Goal: Information Seeking & Learning: Learn about a topic

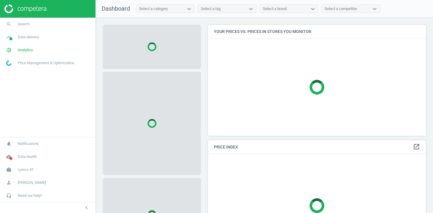
scroll to position [111, 218]
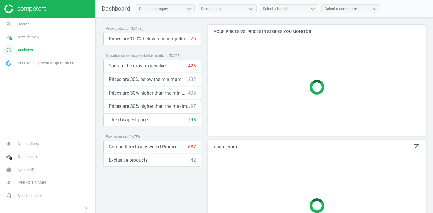
click at [29, 49] on span "Analytics" at bounding box center [25, 49] width 15 height 5
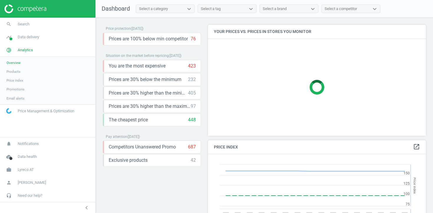
click at [20, 71] on span "Products" at bounding box center [13, 71] width 14 height 5
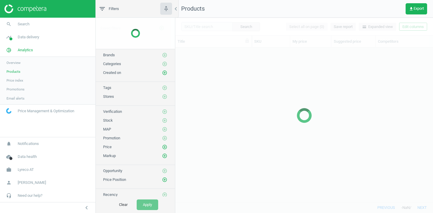
scroll to position [154, 258]
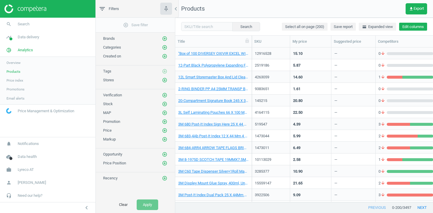
click at [419, 24] on button "Edit columns" at bounding box center [413, 27] width 28 height 8
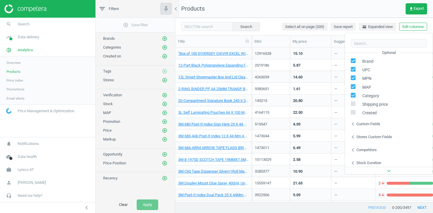
scroll to position [80, 0]
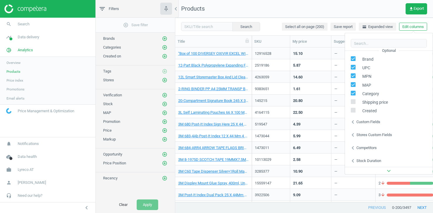
click at [374, 133] on div "Stores custom fields" at bounding box center [375, 134] width 36 height 5
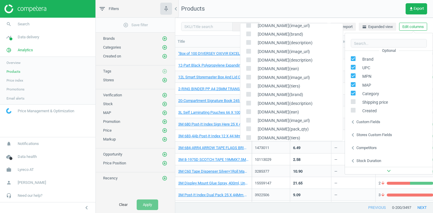
scroll to position [359, 0]
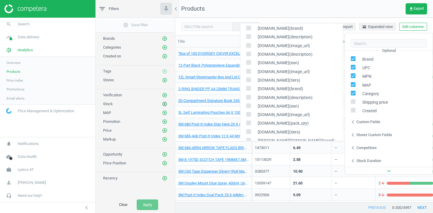
click at [164, 103] on icon "add_circle_outline" at bounding box center [164, 103] width 5 height 5
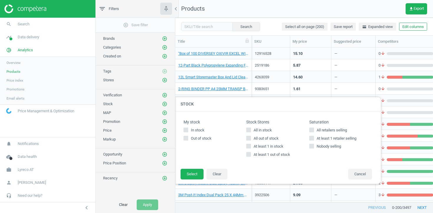
click at [271, 147] on span "At least 1 in stock" at bounding box center [269, 146] width 32 height 5
click at [251, 147] on input "At least 1 in stock" at bounding box center [249, 146] width 4 height 4
checkbox input "true"
click at [193, 171] on button "Select" at bounding box center [192, 174] width 23 height 11
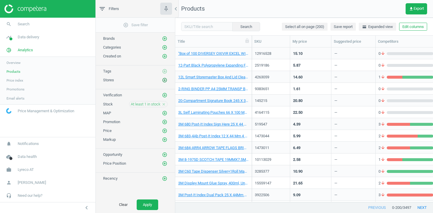
click at [167, 82] on icon "add_circle_outline" at bounding box center [164, 80] width 5 height 5
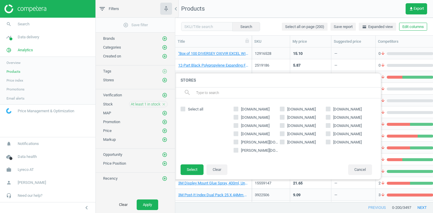
click at [345, 134] on span "kroschke.at" at bounding box center [347, 133] width 31 height 5
click at [330, 134] on input "kroschke.at" at bounding box center [329, 134] width 4 height 4
checkbox input "true"
click at [197, 168] on button "Select" at bounding box center [192, 169] width 23 height 11
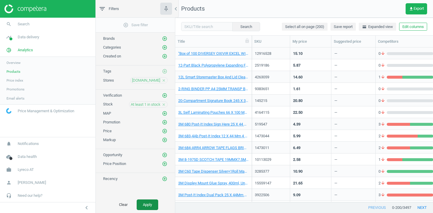
click at [150, 205] on button "Apply" at bounding box center [148, 205] width 22 height 11
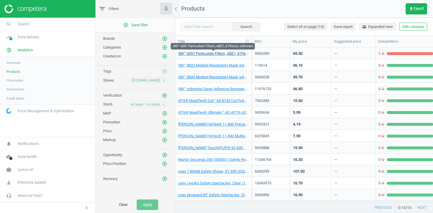
click at [233, 52] on link "3M™ 6057 Particulate Filters, ABE1, 8 Pieces, Unknown" at bounding box center [213, 53] width 70 height 5
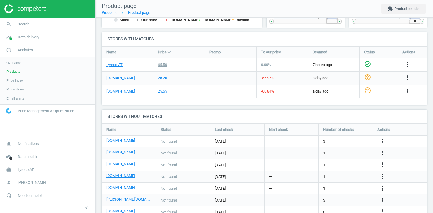
scroll to position [179, 0]
click at [113, 90] on link "kroschke.at" at bounding box center [120, 91] width 29 height 5
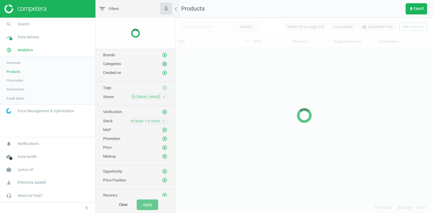
scroll to position [154, 258]
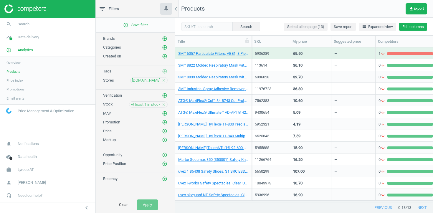
click at [417, 28] on button "Edit columns" at bounding box center [413, 27] width 28 height 8
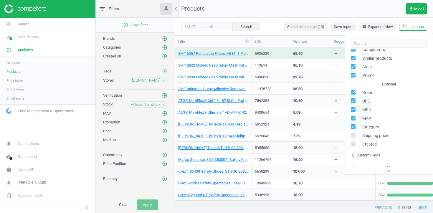
scroll to position [80, 0]
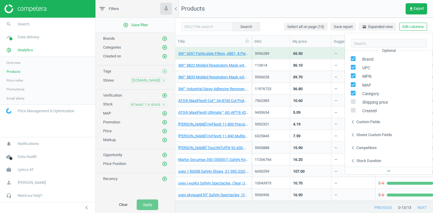
click at [363, 135] on div "Stores custom fields" at bounding box center [375, 134] width 36 height 5
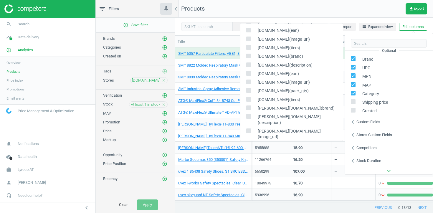
scroll to position [403, 0]
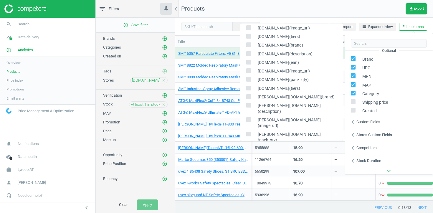
click at [249, 63] on input "checkbox" at bounding box center [249, 62] width 4 height 4
checkbox input "true"
click at [249, 70] on input "checkbox" at bounding box center [249, 71] width 4 height 4
checkbox input "true"
click at [249, 78] on input "checkbox" at bounding box center [249, 80] width 4 height 4
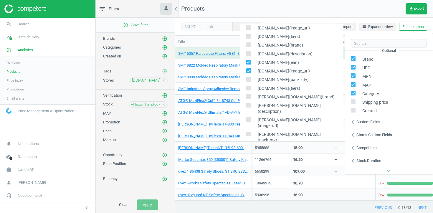
checkbox input "true"
click at [249, 88] on input "checkbox" at bounding box center [249, 88] width 4 height 4
checkbox input "true"
click at [235, 46] on div "Title" at bounding box center [213, 41] width 77 height 11
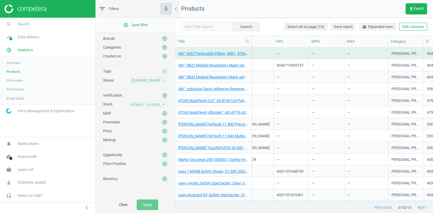
scroll to position [0, 350]
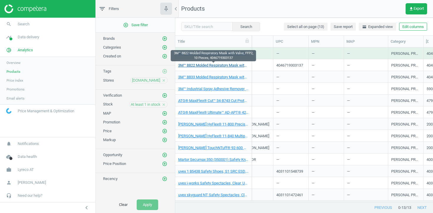
click at [231, 65] on link "3M™ 8822 Molded Respiratory Mask with Valve, FFP2, 10 Pieces, 4046719303137" at bounding box center [213, 65] width 70 height 5
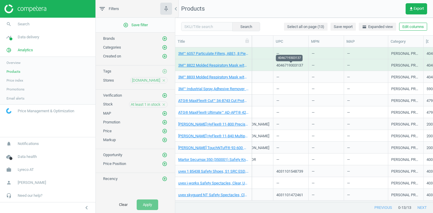
click at [283, 67] on div "4046719303137" at bounding box center [289, 66] width 27 height 7
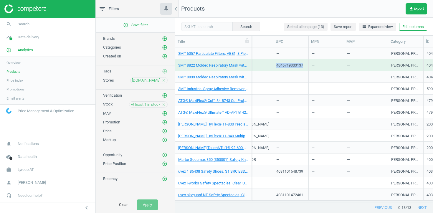
click at [283, 67] on div "4046719303137" at bounding box center [289, 66] width 27 height 7
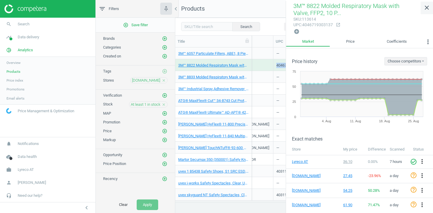
click at [424, 9] on icon "close" at bounding box center [426, 7] width 7 height 7
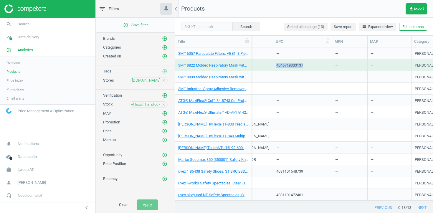
drag, startPoint x: 309, startPoint y: 40, endPoint x: 332, endPoint y: 40, distance: 23.6
click at [332, 40] on div at bounding box center [332, 41] width 6 height 11
copy div "4046719303137"
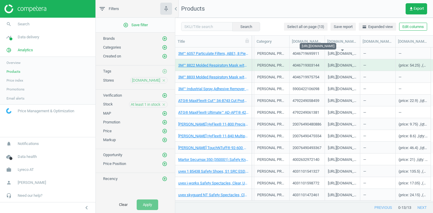
scroll to position [0, 507]
click at [341, 66] on div "https://kroschke-common-media-bucket.s3.amazonaws.com/20105_0147.jpg" at bounding box center [342, 66] width 29 height 7
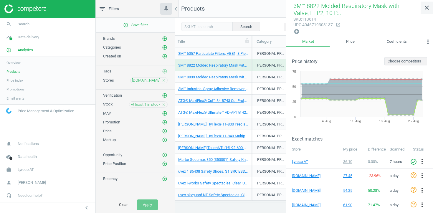
click at [424, 8] on icon "close" at bounding box center [426, 7] width 7 height 7
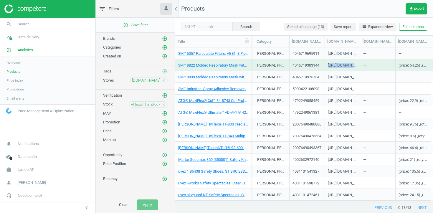
drag, startPoint x: 327, startPoint y: 66, endPoint x: 356, endPoint y: 67, distance: 29.8
click at [357, 67] on div "https://kroschke-common-media-bucket.s3.amazonaws.com/20105_0147.jpg" at bounding box center [342, 65] width 35 height 12
click at [342, 65] on div "https://kroschke-common-media-bucket.s3.amazonaws.com/20105_0147.jpg" at bounding box center [342, 66] width 29 height 7
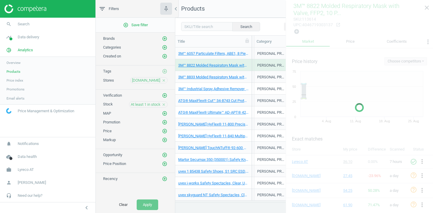
click at [342, 65] on body "Group 2 Created with Sketch. ic/cloud_download/grey600 Created with Sketch. gra…" at bounding box center [216, 106] width 433 height 213
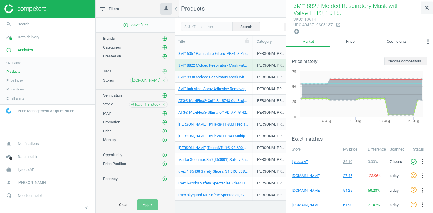
click at [428, 8] on icon "close" at bounding box center [426, 7] width 7 height 7
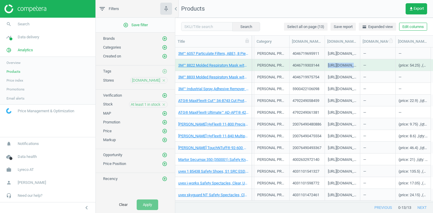
copy div "https://kroschke-common-media-bucket.s3.amazonaws.com/20105_0147.jpg"
click at [413, 9] on span "get_app Export" at bounding box center [416, 8] width 15 height 5
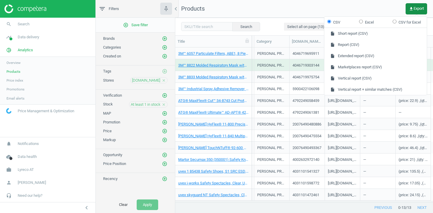
click at [421, 9] on span "get_app Export" at bounding box center [416, 8] width 15 height 5
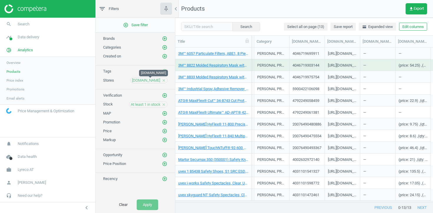
click at [153, 82] on span "kroschke.at" at bounding box center [146, 80] width 28 height 5
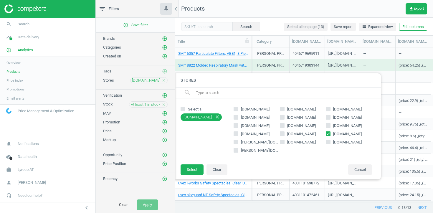
click at [164, 81] on icon "close" at bounding box center [164, 80] width 4 height 4
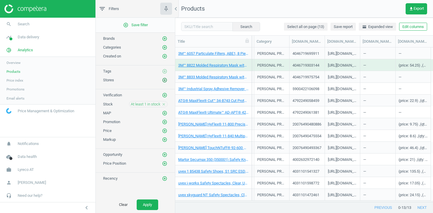
click at [163, 79] on icon "add_circle_outline" at bounding box center [164, 80] width 5 height 5
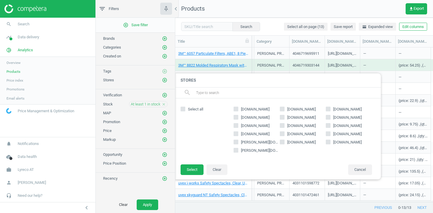
click at [328, 142] on input "kaiserkraft.at" at bounding box center [329, 142] width 4 height 4
checkbox input "true"
click at [191, 170] on button "Select" at bounding box center [192, 169] width 23 height 11
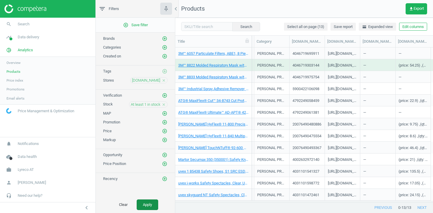
click at [144, 210] on button "Apply" at bounding box center [148, 205] width 22 height 11
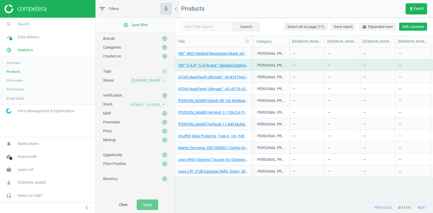
click at [418, 26] on button "Edit columns" at bounding box center [413, 27] width 28 height 8
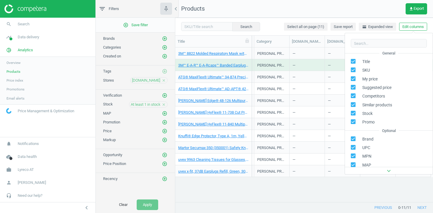
scroll to position [80, 0]
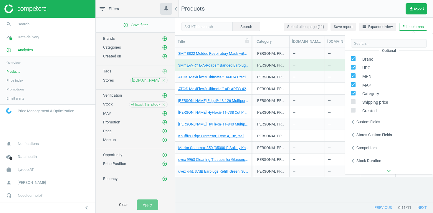
click at [356, 134] on icon "chevron_left" at bounding box center [353, 134] width 7 height 7
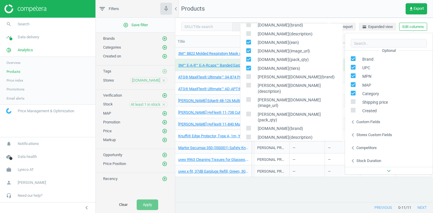
scroll to position [421, 0]
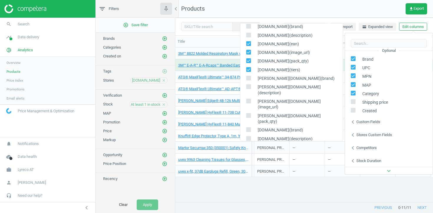
click at [249, 69] on input "checkbox" at bounding box center [249, 70] width 4 height 4
checkbox input "false"
click at [249, 62] on input "checkbox" at bounding box center [249, 61] width 4 height 4
checkbox input "false"
click at [249, 53] on input "checkbox" at bounding box center [249, 52] width 4 height 4
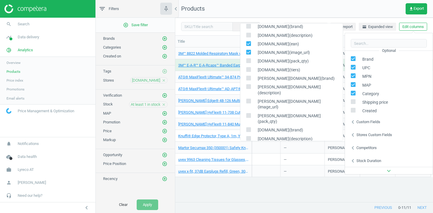
checkbox input "false"
click at [248, 45] on input "checkbox" at bounding box center [249, 44] width 4 height 4
checkbox input "false"
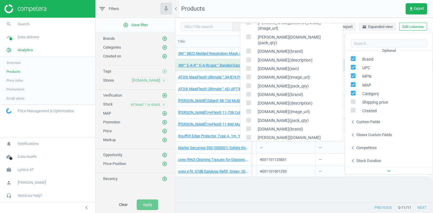
scroll to position [516, 0]
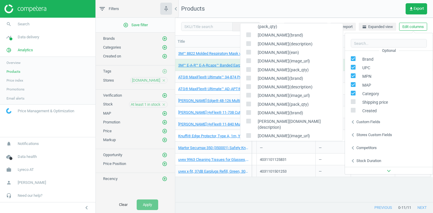
click at [248, 76] on input "checkbox" at bounding box center [249, 78] width 4 height 4
checkbox input "true"
click at [248, 85] on input "checkbox" at bounding box center [249, 87] width 4 height 4
checkbox input "true"
click at [249, 93] on input "checkbox" at bounding box center [249, 95] width 4 height 4
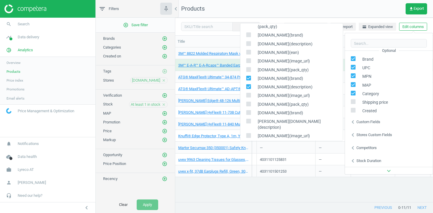
checkbox input "true"
click at [248, 102] on input "checkbox" at bounding box center [249, 104] width 4 height 4
checkbox input "true"
click at [263, 188] on div "3M™ 8822 Molded Respiratory Mask with Valve, FFP2, 10 Pieces, 4046719303137 113…" at bounding box center [304, 124] width 258 height 154
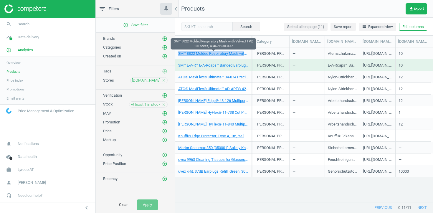
scroll to position [0, 507]
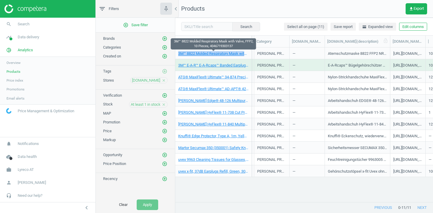
drag, startPoint x: 358, startPoint y: 41, endPoint x: 387, endPoint y: 42, distance: 28.9
click at [388, 42] on div at bounding box center [390, 41] width 6 height 11
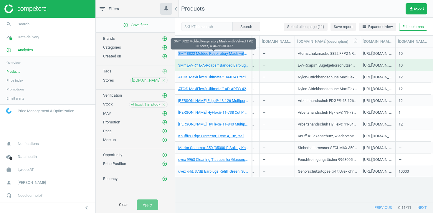
scroll to position [0, 538]
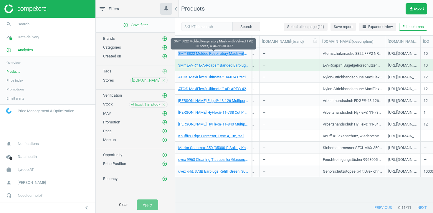
drag, startPoint x: 294, startPoint y: 43, endPoint x: 307, endPoint y: 42, distance: 13.6
click at [317, 42] on div at bounding box center [320, 41] width 6 height 11
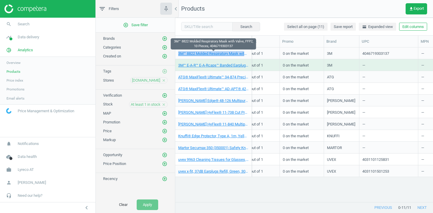
scroll to position [0, 264]
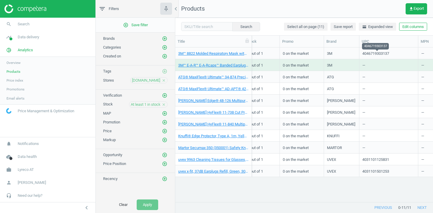
click at [367, 53] on div "4046719303137" at bounding box center [375, 54] width 27 height 7
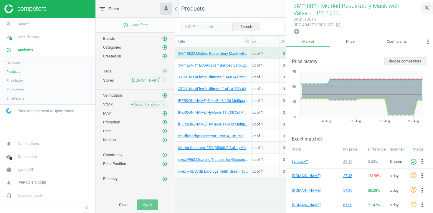
click at [428, 6] on icon "close" at bounding box center [426, 7] width 7 height 7
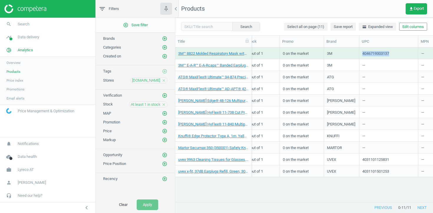
copy div "4046719303137"
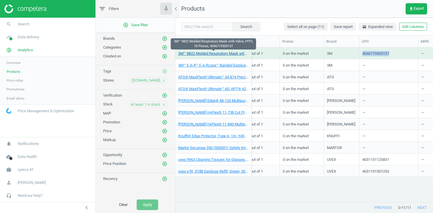
click at [210, 53] on link "3M™ 8822 Molded Respiratory Mask with Valve, FFP2, 10 Pieces, 4046719303137" at bounding box center [213, 53] width 70 height 5
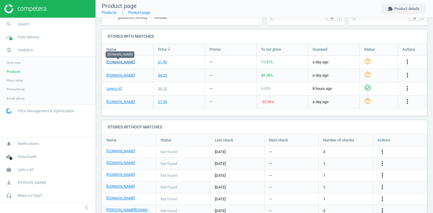
click at [125, 60] on link "kaiserkraft.at" at bounding box center [120, 62] width 29 height 5
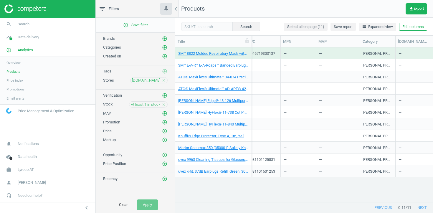
scroll to position [0, 347]
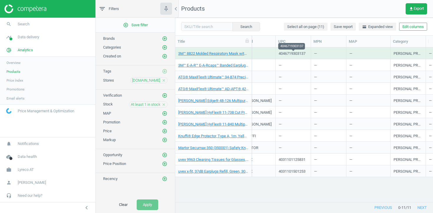
click at [293, 53] on div "4046719303137" at bounding box center [292, 54] width 27 height 7
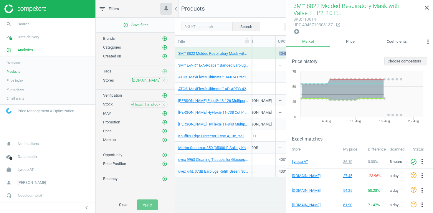
copy div "4046719303137"
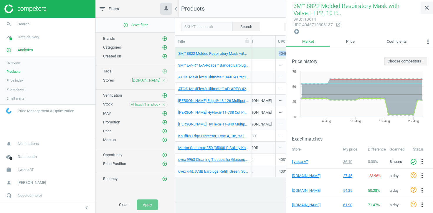
click at [429, 7] on icon "close" at bounding box center [426, 7] width 7 height 7
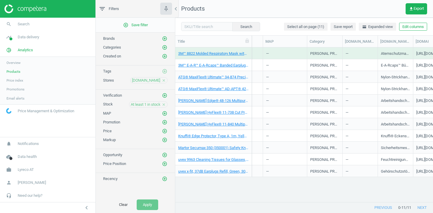
scroll to position [0, 484]
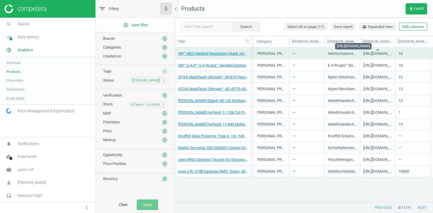
click at [370, 55] on div "https://images.kkeu.de/is/image/BEG/Arbeitskleidung_Arbeitsschutz/Atemschutz/At…" at bounding box center [377, 54] width 29 height 7
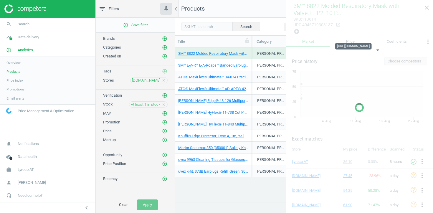
click at [370, 55] on body "Group 2 Created with Sketch. ic/cloud_download/grey600 Created with Sketch. gra…" at bounding box center [216, 106] width 433 height 213
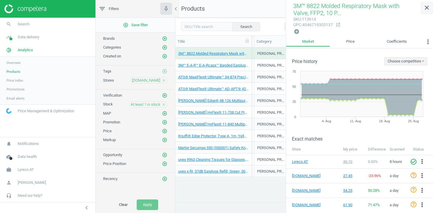
click at [426, 9] on icon "close" at bounding box center [426, 7] width 7 height 7
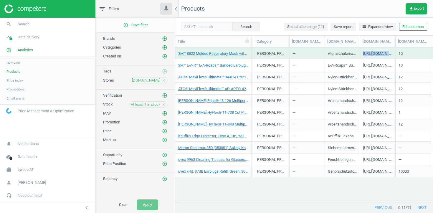
copy div "https://images.kkeu.de/is/image/BEG/Arbeitskleidung_Arbeitsschutz/Atemschutz/At…"
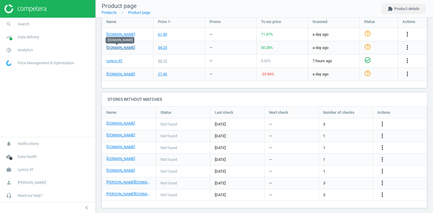
click at [121, 47] on link "[DOMAIN_NAME]" at bounding box center [120, 47] width 29 height 5
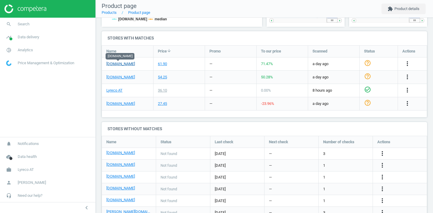
click at [127, 64] on link "[DOMAIN_NAME]" at bounding box center [120, 63] width 29 height 5
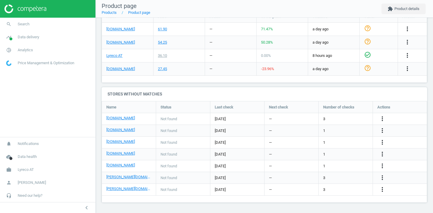
scroll to position [192, 0]
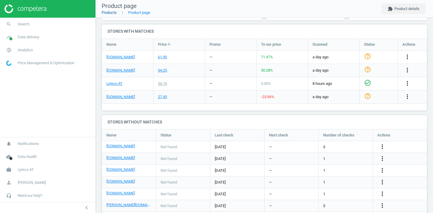
click at [113, 11] on link "Products" at bounding box center [109, 12] width 15 height 4
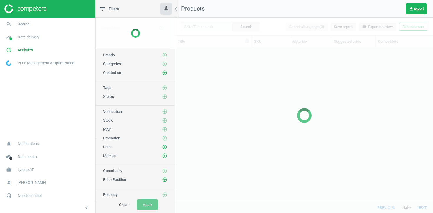
scroll to position [154, 258]
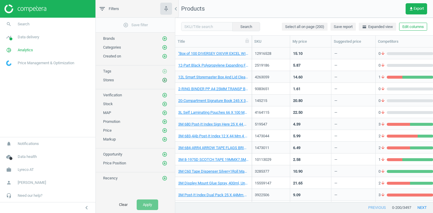
click at [164, 80] on icon "add_circle_outline" at bounding box center [164, 80] width 5 height 5
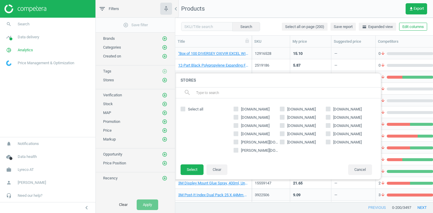
click at [234, 150] on input "[PERSON_NAME][DOMAIN_NAME]" at bounding box center [236, 150] width 4 height 4
checkbox input "true"
click at [205, 164] on footer "Select Clear Cancel" at bounding box center [278, 171] width 206 height 15
click at [200, 165] on button "Select" at bounding box center [192, 169] width 23 height 11
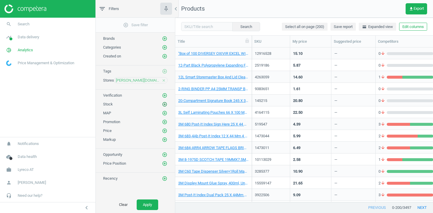
click at [164, 103] on icon "add_circle_outline" at bounding box center [164, 104] width 5 height 5
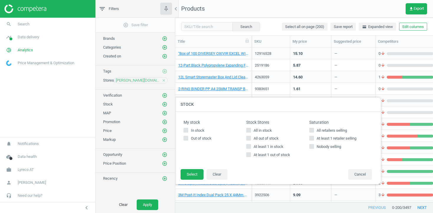
click at [256, 148] on span "At least 1 in stock" at bounding box center [269, 146] width 32 height 5
click at [251, 148] on input "At least 1 in stock" at bounding box center [249, 147] width 4 height 4
checkbox input "true"
click at [194, 172] on button "Select" at bounding box center [192, 174] width 23 height 11
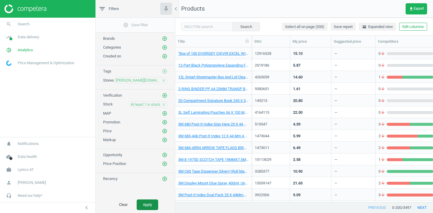
click at [148, 208] on button "Apply" at bounding box center [148, 205] width 22 height 11
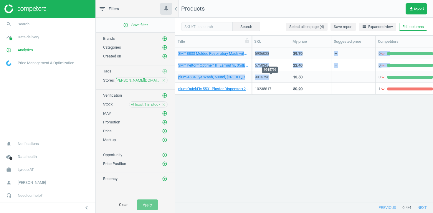
drag, startPoint x: 337, startPoint y: 129, endPoint x: 269, endPoint y: 77, distance: 85.5
click at [269, 77] on div "3M™ 8833 Molded Respiratory Mask with Valve, FFP3, 10 Pieces, Unknown 5936028 3…" at bounding box center [304, 124] width 258 height 154
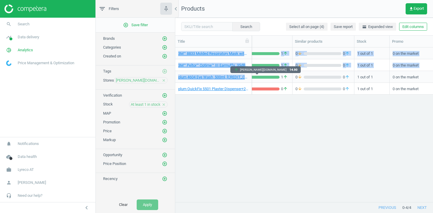
scroll to position [0, 242]
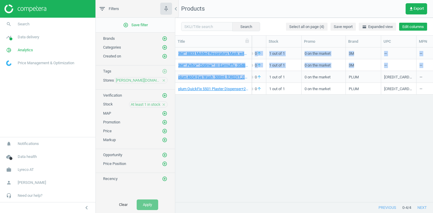
click at [406, 28] on button "Edit columns" at bounding box center [413, 27] width 28 height 8
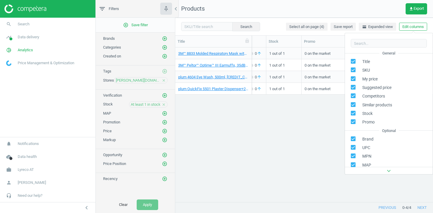
scroll to position [80, 0]
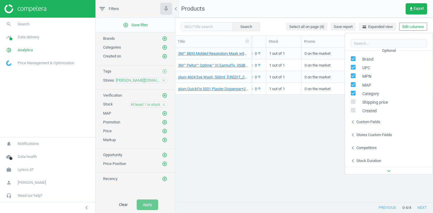
click at [353, 133] on icon "chevron_left" at bounding box center [353, 134] width 7 height 7
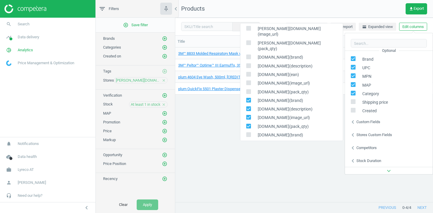
scroll to position [497, 0]
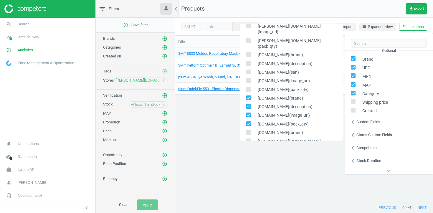
click at [248, 96] on input "checkbox" at bounding box center [249, 98] width 4 height 4
checkbox input "false"
click at [248, 103] on div "kaiserkraft.at(description)" at bounding box center [291, 107] width 103 height 9
click at [248, 105] on input "checkbox" at bounding box center [249, 107] width 4 height 4
checkbox input "false"
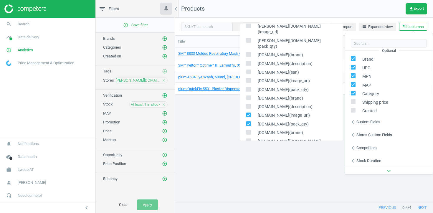
click at [247, 113] on input "checkbox" at bounding box center [249, 115] width 4 height 4
checkbox input "false"
click at [247, 122] on input "checkbox" at bounding box center [249, 124] width 4 height 4
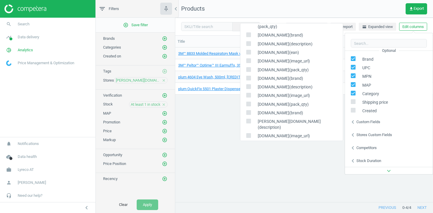
click at [250, 102] on input "checkbox" at bounding box center [249, 104] width 4 height 4
checkbox input "true"
click at [250, 111] on input "checkbox" at bounding box center [249, 113] width 4 height 4
checkbox input "true"
click at [250, 119] on input "checkbox" at bounding box center [249, 121] width 4 height 4
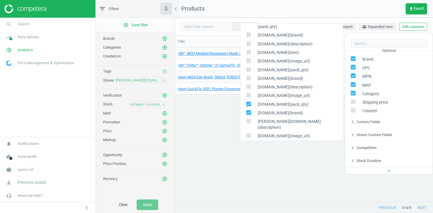
checkbox input "true"
click at [249, 134] on input "checkbox" at bounding box center [249, 136] width 4 height 4
checkbox input "true"
click at [249, 142] on input "checkbox" at bounding box center [249, 144] width 4 height 4
checkbox input "true"
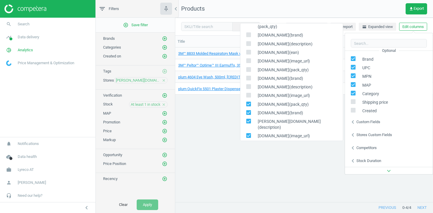
click at [249, 151] on input "checkbox" at bounding box center [249, 153] width 4 height 4
checkbox input "true"
click at [232, 130] on div "3M™ 8833 Molded Respiratory Mask with Valve, FFP3, 10 Pieces, Unknown 5936028 3…" at bounding box center [304, 124] width 258 height 154
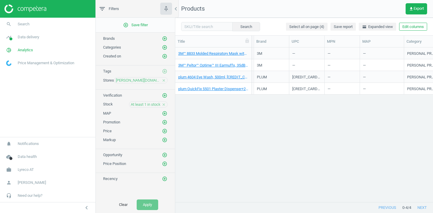
scroll to position [0, 286]
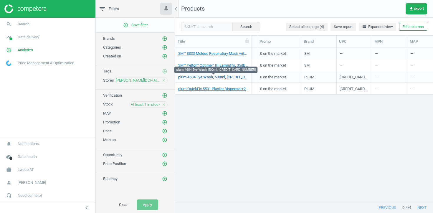
click at [229, 77] on link "plum 4604 Eye Wash, 500ml, 5701684460429" at bounding box center [213, 77] width 70 height 5
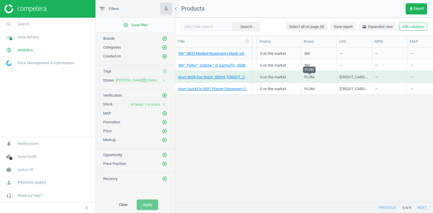
click at [309, 78] on div "PLUM" at bounding box center [309, 78] width 10 height 7
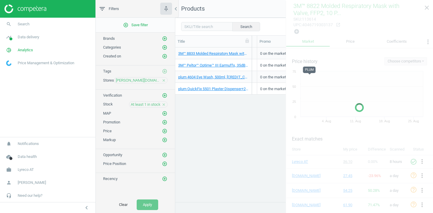
copy div "PLUM"
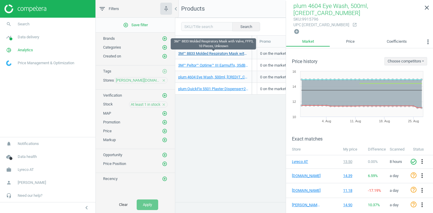
click at [243, 52] on link "3M™ 8833 Molded Respiratory Mask with Valve, FFP3, 10 Pieces, Unknown" at bounding box center [213, 53] width 70 height 5
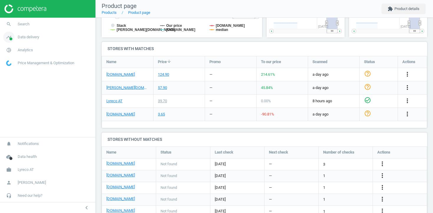
scroll to position [171, 0]
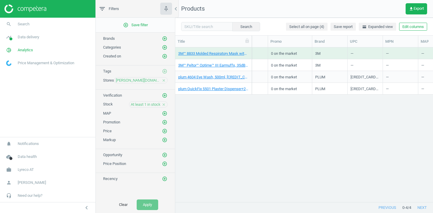
scroll to position [0, 312]
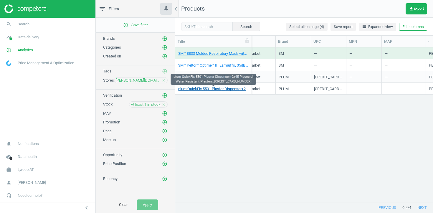
click at [207, 88] on link "plum QuickFix 5501 Plaster Dispenser+2x45 Pieces of Water Resistant Plasters, 5…" at bounding box center [213, 88] width 70 height 5
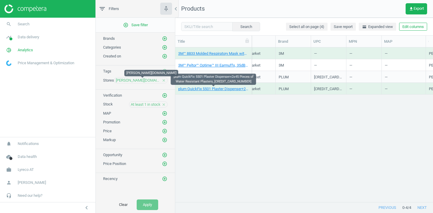
click at [156, 82] on span "engelbert-strauss.at" at bounding box center [138, 80] width 45 height 5
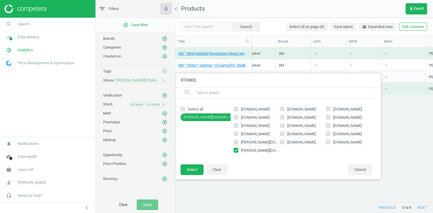
click at [236, 150] on input "engelbert-strauss.at" at bounding box center [236, 150] width 4 height 4
checkbox input "false"
click at [280, 127] on icon at bounding box center [282, 125] width 5 height 5
click at [280, 127] on input "[DOMAIN_NAME]" at bounding box center [282, 125] width 4 height 4
checkbox input "true"
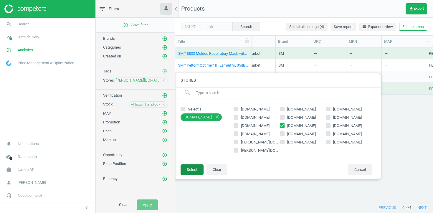
click at [187, 175] on button "Select" at bounding box center [192, 169] width 23 height 11
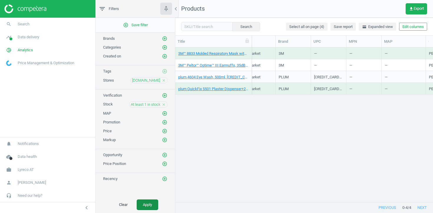
click at [144, 205] on button "Apply" at bounding box center [148, 205] width 22 height 11
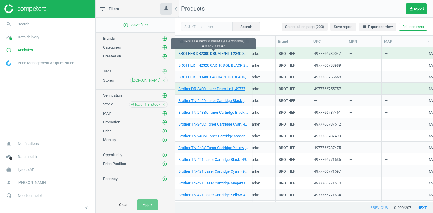
click at [221, 54] on link "BROTHER DR2300 DRUM F/HL-L2340DW, 4977766739047" at bounding box center [213, 53] width 70 height 5
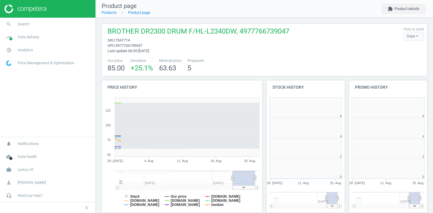
scroll to position [118, 78]
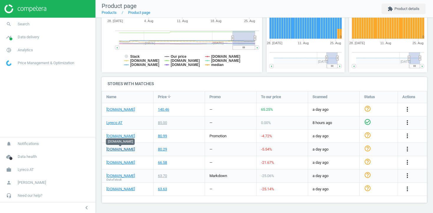
click at [119, 149] on link "[DOMAIN_NAME]" at bounding box center [120, 149] width 29 height 5
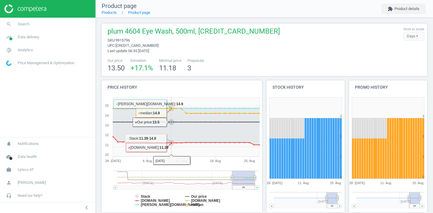
scroll to position [220, 0]
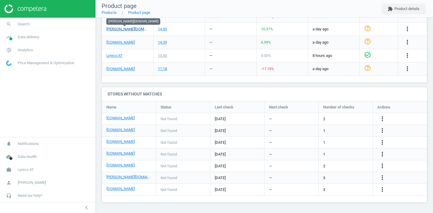
click at [128, 28] on link "[PERSON_NAME][DOMAIN_NAME]" at bounding box center [127, 29] width 42 height 5
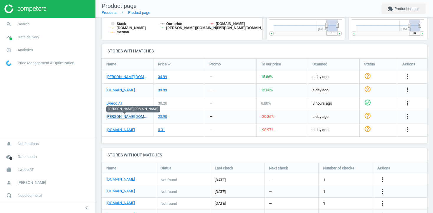
click at [129, 117] on link "engelbert-strauss.at" at bounding box center [127, 116] width 42 height 5
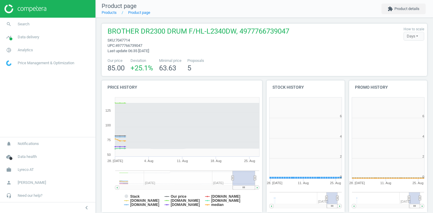
scroll to position [118, 78]
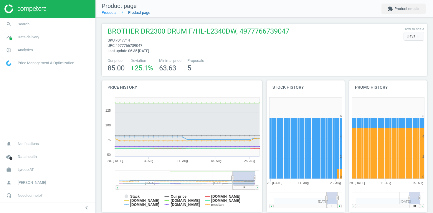
click at [137, 15] on link "Product page" at bounding box center [139, 12] width 22 height 4
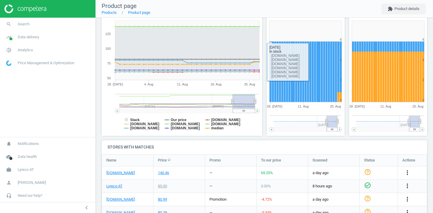
scroll to position [140, 0]
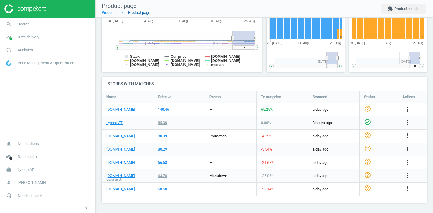
click at [138, 14] on link "Product page" at bounding box center [139, 12] width 22 height 4
click at [137, 13] on link "Product page" at bounding box center [139, 12] width 22 height 4
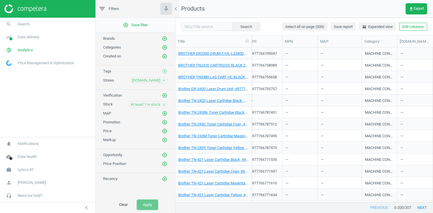
scroll to position [0, 375]
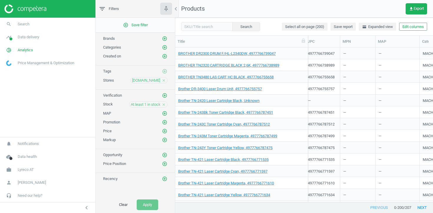
drag, startPoint x: 250, startPoint y: 37, endPoint x: 306, endPoint y: 40, distance: 56.4
click at [306, 40] on div at bounding box center [308, 41] width 6 height 11
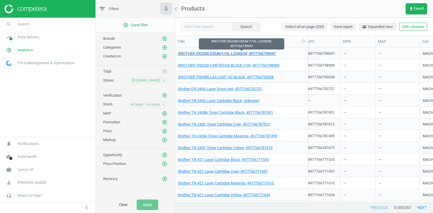
click at [230, 55] on link "BROTHER DR2300 DRUM F/HL-L2340DW, 4977766739047" at bounding box center [227, 53] width 98 height 5
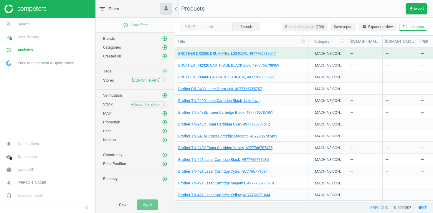
scroll to position [0, 610]
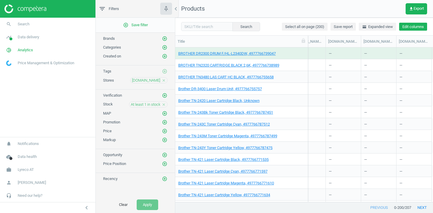
click at [419, 28] on button "Edit columns" at bounding box center [413, 27] width 28 height 8
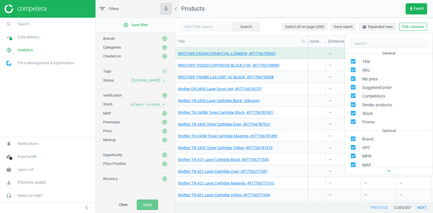
scroll to position [80, 0]
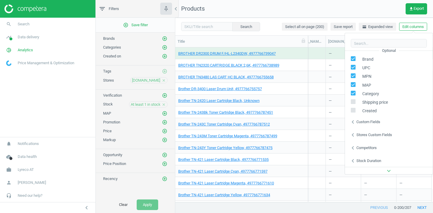
click at [352, 132] on icon "chevron_left" at bounding box center [353, 134] width 7 height 7
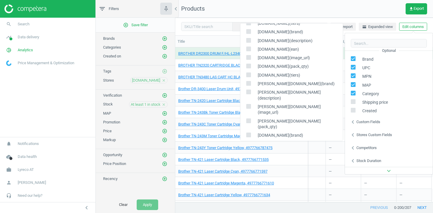
scroll to position [516, 0]
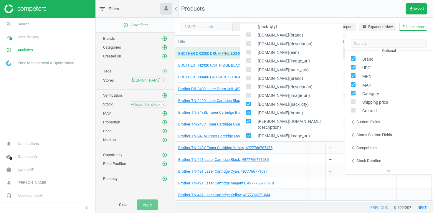
click at [247, 102] on input "checkbox" at bounding box center [249, 104] width 4 height 4
checkbox input "false"
click at [247, 111] on input "checkbox" at bounding box center [249, 113] width 4 height 4
checkbox input "false"
click at [247, 119] on input "checkbox" at bounding box center [249, 121] width 4 height 4
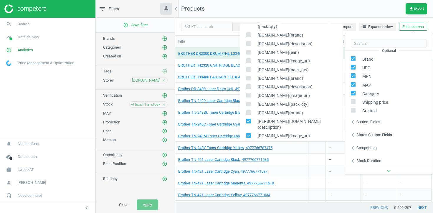
checkbox input "false"
click at [247, 141] on div "engelbert-strauss.at(pack_qty)" at bounding box center [291, 145] width 103 height 9
drag, startPoint x: 248, startPoint y: 113, endPoint x: 248, endPoint y: 118, distance: 5.0
click at [248, 134] on input "checkbox" at bounding box center [249, 136] width 4 height 4
checkbox input "false"
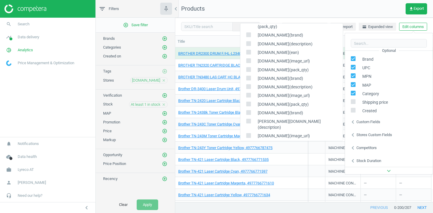
drag, startPoint x: 248, startPoint y: 121, endPoint x: 248, endPoint y: 127, distance: 5.6
click at [248, 142] on input "checkbox" at bounding box center [249, 144] width 4 height 4
checkbox input "false"
click at [248, 151] on input "checkbox" at bounding box center [249, 153] width 4 height 4
checkbox input "false"
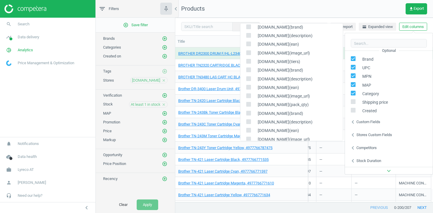
scroll to position [230, 0]
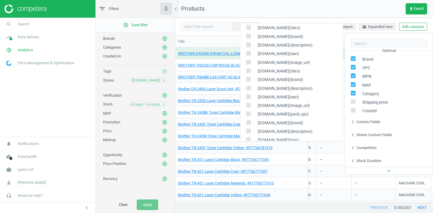
drag, startPoint x: 249, startPoint y: 79, endPoint x: 249, endPoint y: 87, distance: 8.3
click at [249, 80] on input "checkbox" at bounding box center [249, 80] width 4 height 4
checkbox input "true"
click at [249, 92] on div "tonerpartner.de(description)" at bounding box center [291, 88] width 103 height 9
drag, startPoint x: 248, startPoint y: 87, endPoint x: 248, endPoint y: 97, distance: 10.0
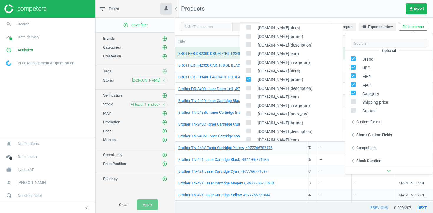
click at [248, 88] on input "checkbox" at bounding box center [249, 88] width 4 height 4
checkbox input "true"
click at [248, 98] on input "checkbox" at bounding box center [249, 97] width 4 height 4
checkbox input "true"
click at [248, 109] on div "tonerpartner.de(image_url)" at bounding box center [291, 106] width 103 height 9
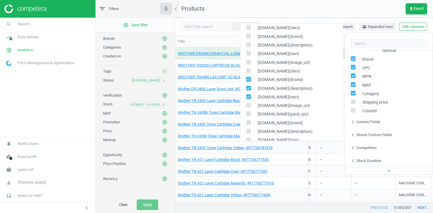
click at [248, 107] on input "checkbox" at bounding box center [249, 105] width 4 height 4
checkbox input "true"
click at [248, 117] on label at bounding box center [250, 115] width 9 height 6
click at [248, 116] on input "checkbox" at bounding box center [249, 114] width 4 height 4
checkbox input "true"
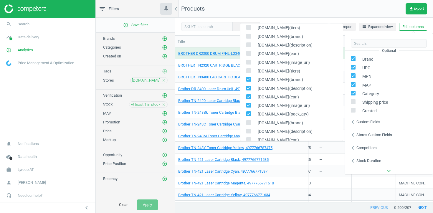
click at [318, 173] on div "—" at bounding box center [334, 171] width 35 height 12
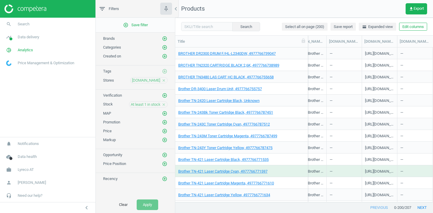
scroll to position [0, 574]
click at [381, 52] on div "https://d29erpr9m8ignw.cloudfront.net/eyJidWNrZXQiOiJ0b25lcnBhcnRuZXIiLCJrZXkiO…" at bounding box center [379, 54] width 29 height 7
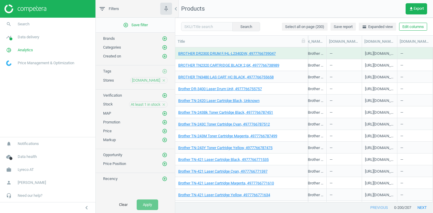
click at [381, 52] on div "https://d29erpr9m8ignw.cloudfront.net/eyJidWNrZXQiOiJ0b25lcnBhcnRuZXIiLCJrZXkiO…" at bounding box center [379, 54] width 29 height 7
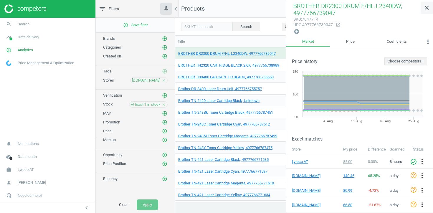
click at [426, 10] on icon "close" at bounding box center [426, 7] width 7 height 7
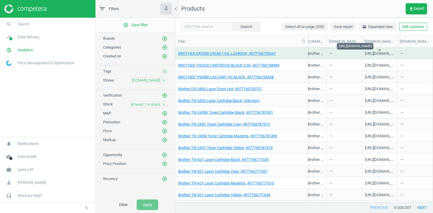
click at [372, 54] on div "https://d29erpr9m8ignw.cloudfront.net/eyJidWNrZXQiOiJ0b25lcnBhcnRuZXIiLCJrZXkiO…" at bounding box center [379, 54] width 29 height 7
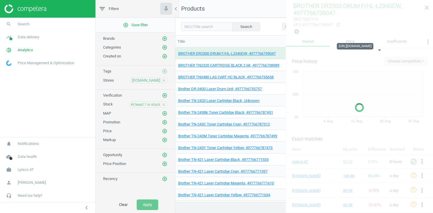
click at [372, 54] on div "https://d29erpr9m8ignw.cloudfront.net/eyJidWNrZXQiOiJ0b25lcnBhcnRuZXIiLCJrZXkiO…" at bounding box center [379, 54] width 29 height 7
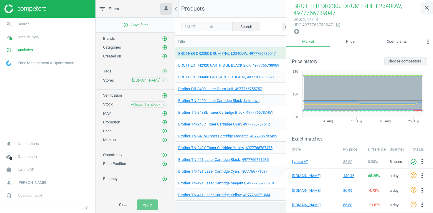
click at [426, 9] on icon "close" at bounding box center [426, 7] width 7 height 7
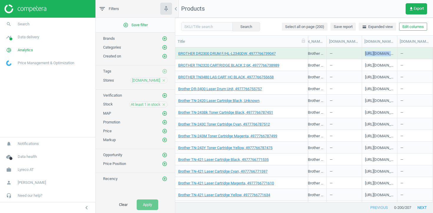
copy div "https://d29erpr9m8ignw.cloudfront.net/eyJidWNrZXQiOiJ0b25lcnBhcnRuZXIiLCJrZXkiO…"
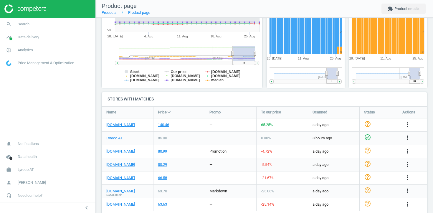
scroll to position [140, 0]
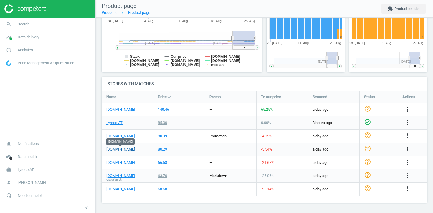
click at [123, 149] on link "[DOMAIN_NAME]" at bounding box center [120, 149] width 29 height 5
